Goal: Task Accomplishment & Management: Use online tool/utility

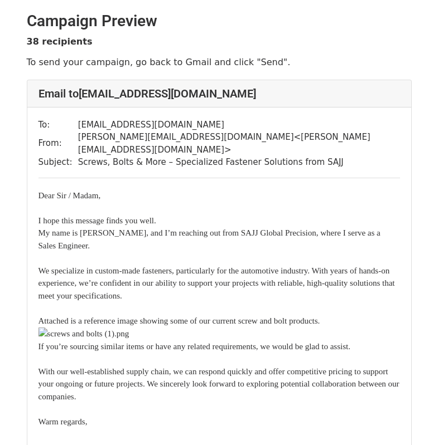
click at [353, 108] on div "To: sales@tite-fix.co.uk From: joannasu@sajjglobal.com < joannasu@sajjglobal.co…" at bounding box center [219, 374] width 384 height 532
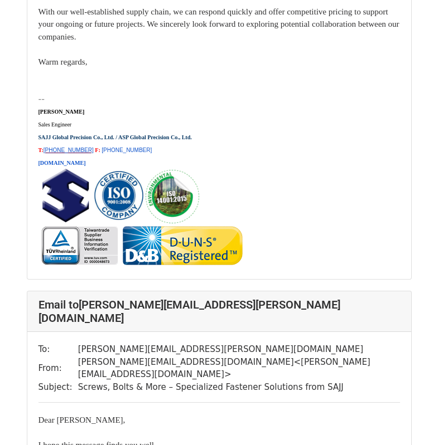
scroll to position [6300, 0]
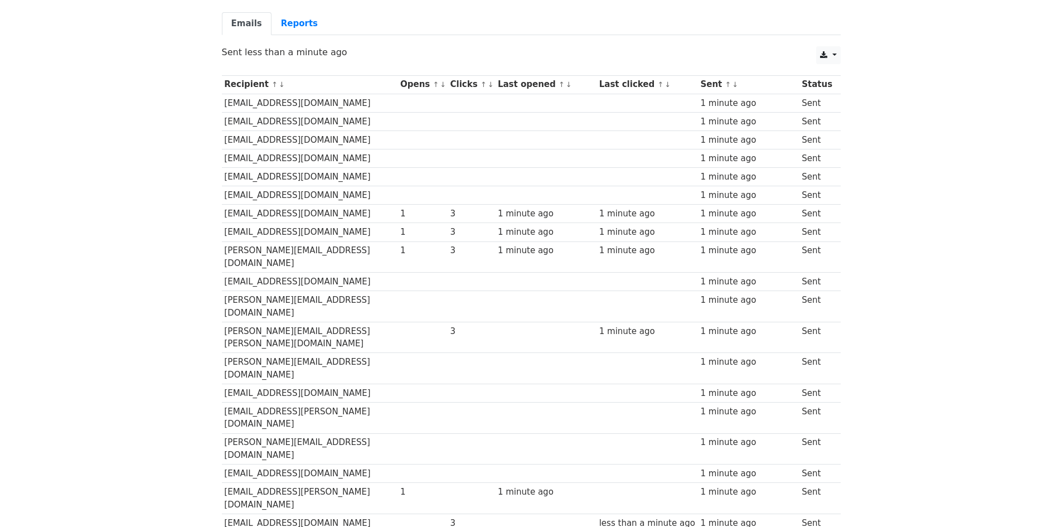
scroll to position [112, 0]
click at [889, 313] on body "MergeMail Campaigns Templates Reports Open Gmail Daily emails left: 12 Help [PE…" at bounding box center [531, 455] width 1062 height 1135
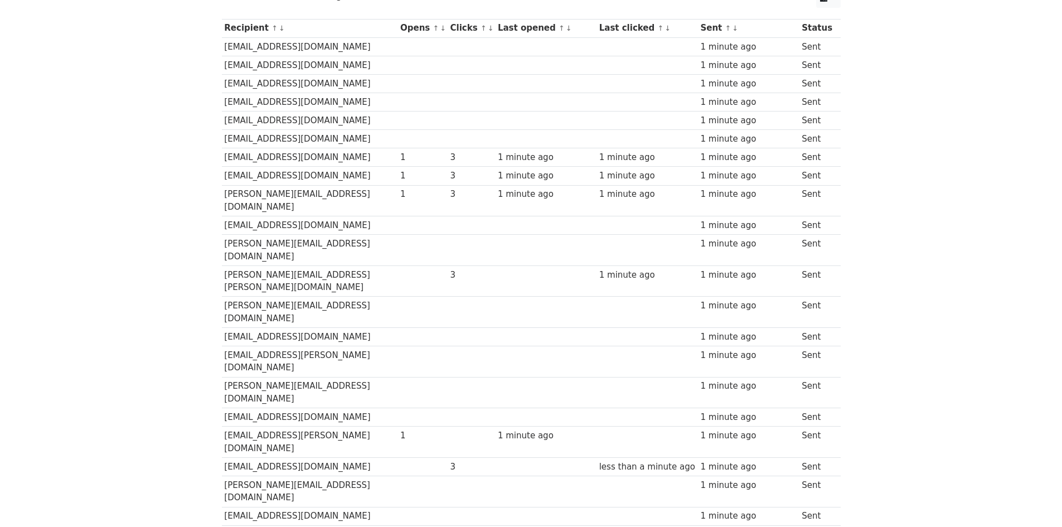
scroll to position [0, 0]
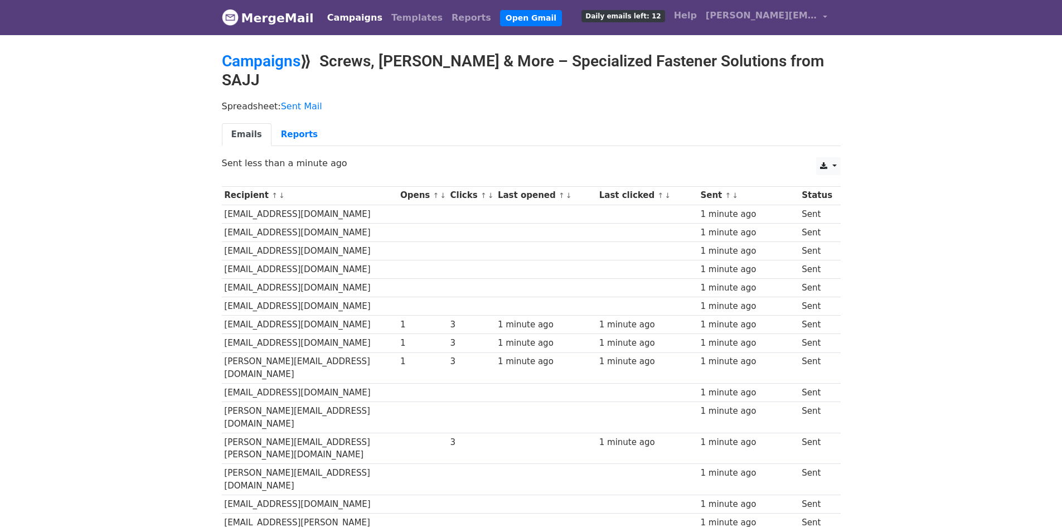
click at [255, 23] on link "MergeMail" at bounding box center [268, 17] width 92 height 23
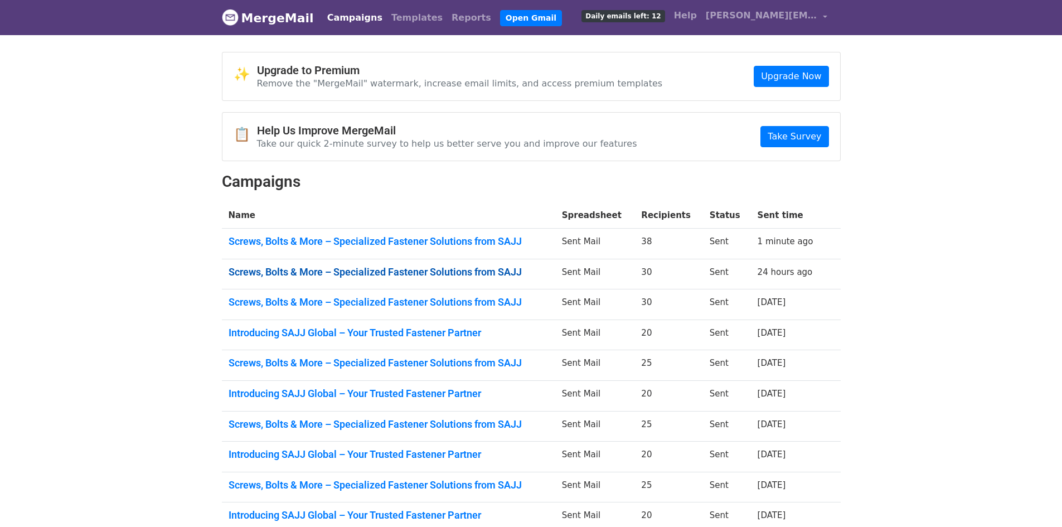
click at [405, 274] on link "Screws, Bolts & More – Specialized Fastener Solutions from SAJJ" at bounding box center [389, 272] width 320 height 12
click at [501, 306] on link "Screws, Bolts & More – Specialized Fastener Solutions from SAJJ" at bounding box center [389, 302] width 320 height 12
click at [494, 327] on link "Introducing SAJJ Global – Your Trusted Fastener Partner" at bounding box center [389, 333] width 320 height 12
